Goal: Entertainment & Leisure: Consume media (video, audio)

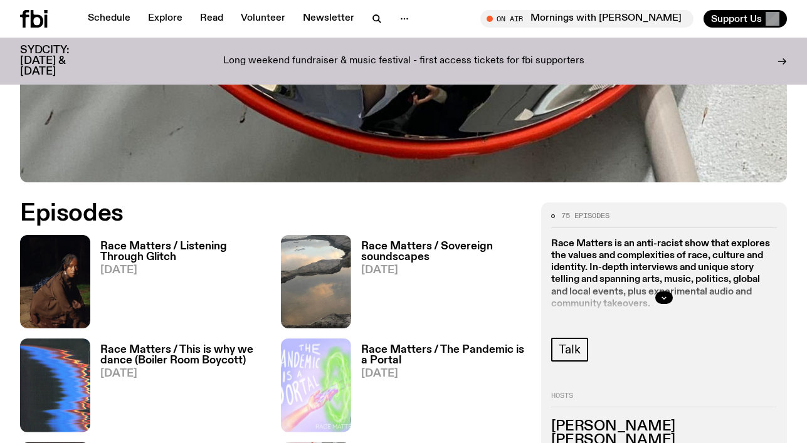
scroll to position [428, 0]
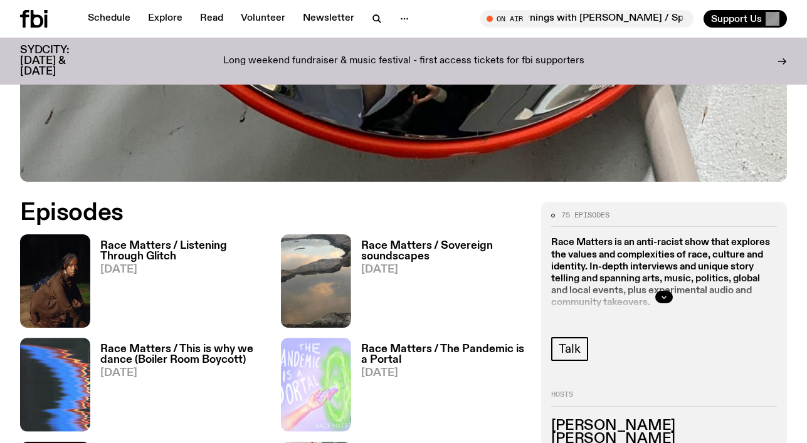
click at [142, 246] on h3 "Race Matters / Listening Through Glitch" at bounding box center [183, 251] width 166 height 21
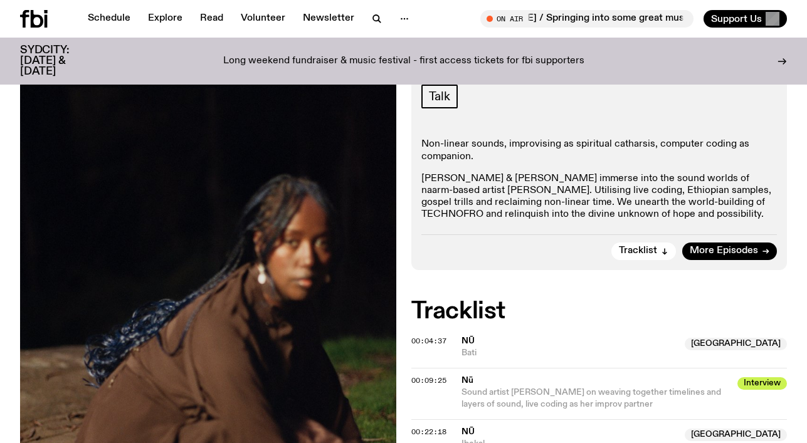
scroll to position [179, 0]
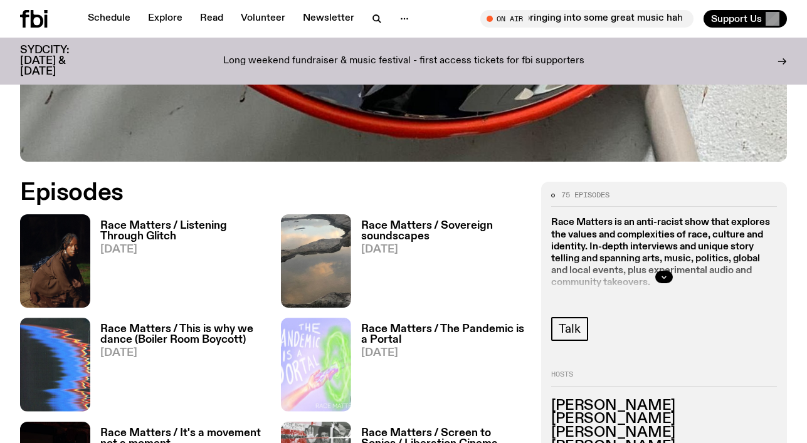
scroll to position [450, 0]
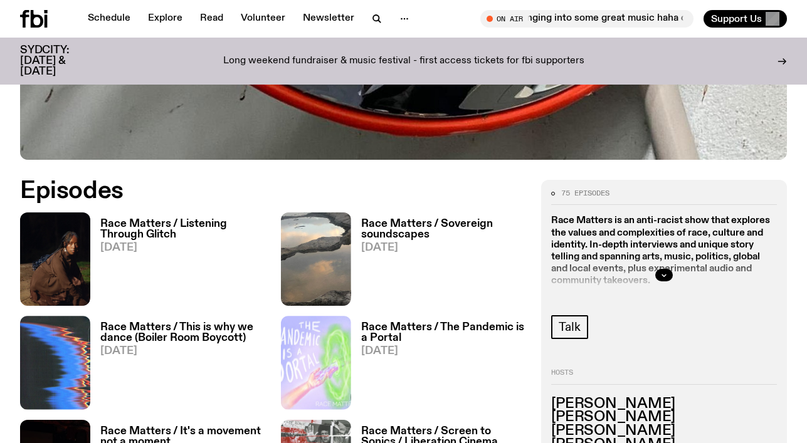
click at [393, 229] on h3 "Race Matters / Sovereign soundscapes" at bounding box center [444, 229] width 166 height 21
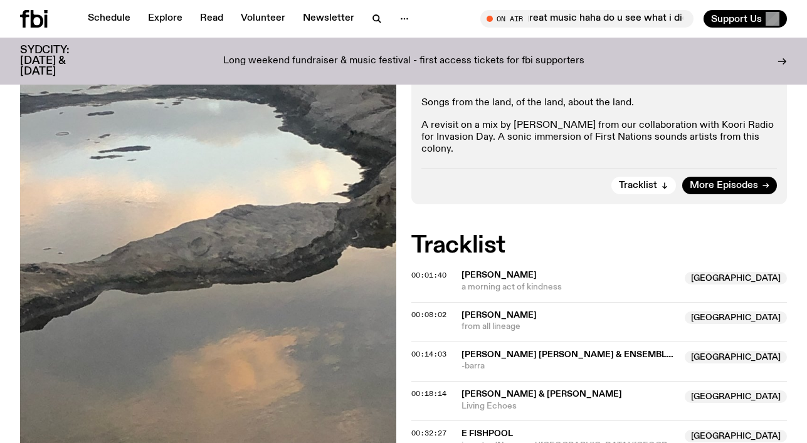
scroll to position [176, 0]
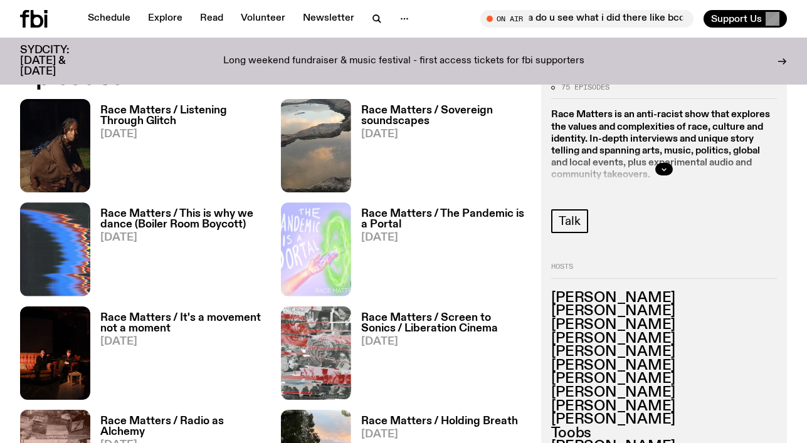
scroll to position [559, 0]
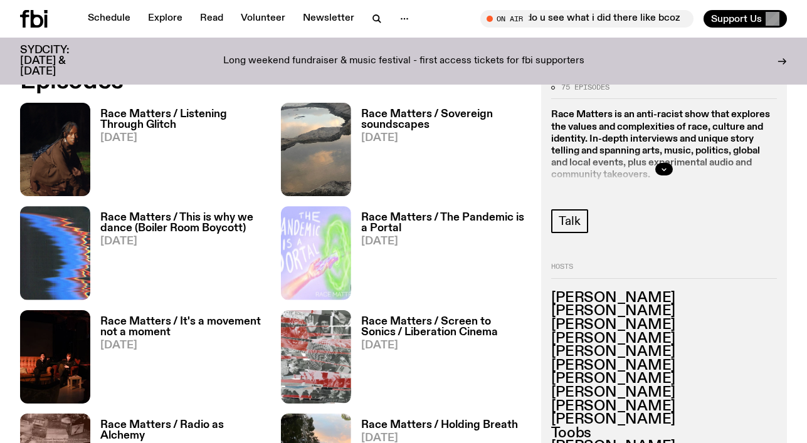
click at [453, 335] on h3 "Race Matters / Screen to Sonics / Liberation Cinema" at bounding box center [444, 327] width 166 height 21
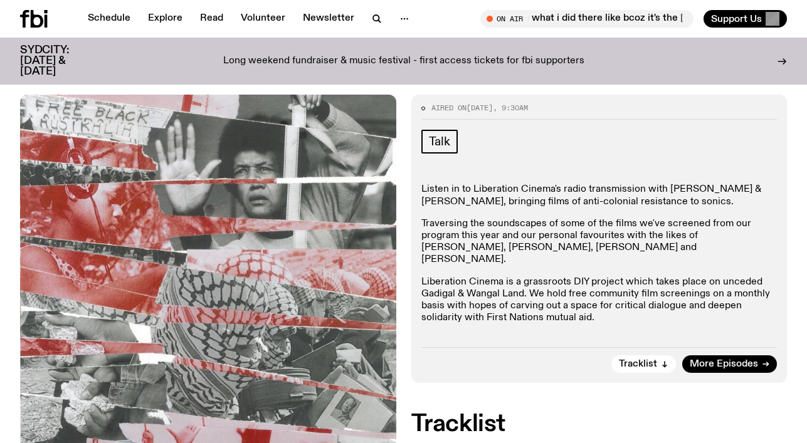
scroll to position [207, 0]
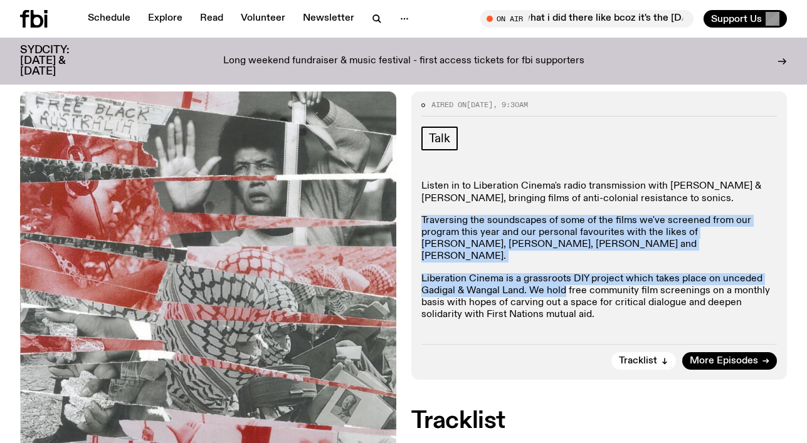
drag, startPoint x: 565, startPoint y: 278, endPoint x: 569, endPoint y: 212, distance: 66.6
click at [569, 212] on div "Listen in to Liberation Cinema's radio transmission with [PERSON_NAME] & [PERSO…" at bounding box center [599, 251] width 356 height 140
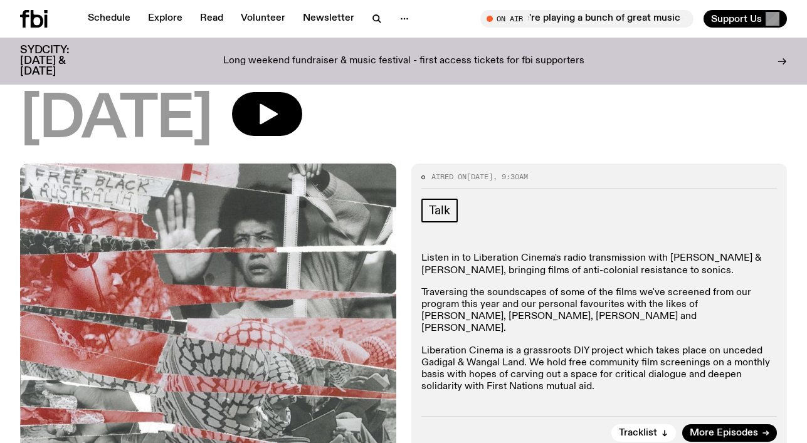
scroll to position [171, 0]
